Goal: Find specific page/section: Find specific page/section

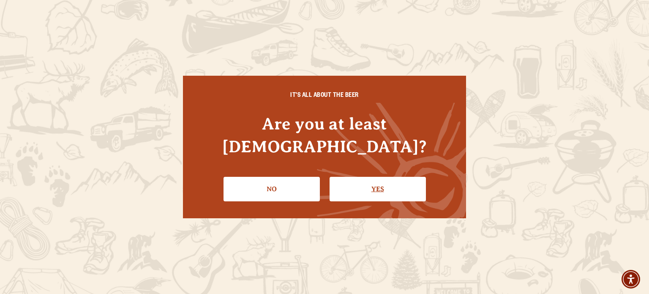
click at [396, 177] on link "Yes" at bounding box center [378, 189] width 96 height 25
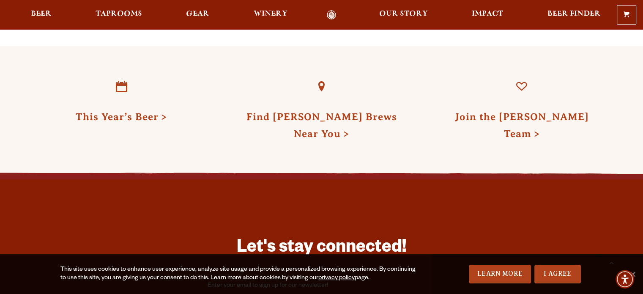
scroll to position [2173, 0]
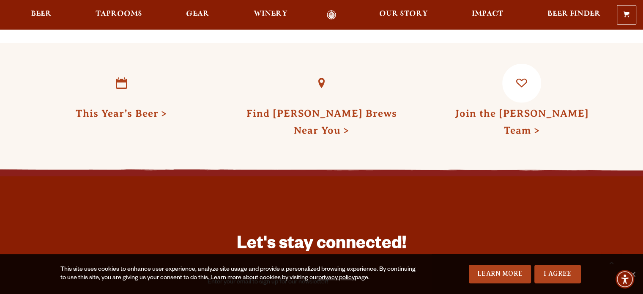
click at [563, 108] on link "Join the [PERSON_NAME] Team" at bounding box center [521, 122] width 134 height 28
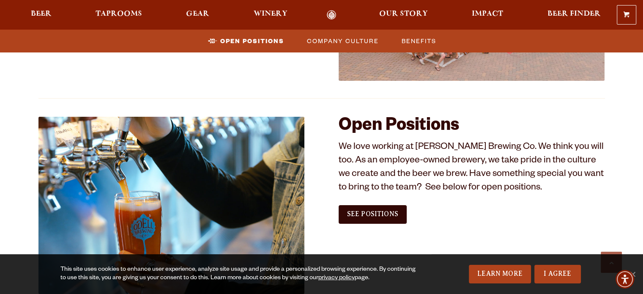
scroll to position [438, 0]
click at [371, 217] on span "See Positions" at bounding box center [372, 214] width 51 height 8
